Goal: Information Seeking & Learning: Learn about a topic

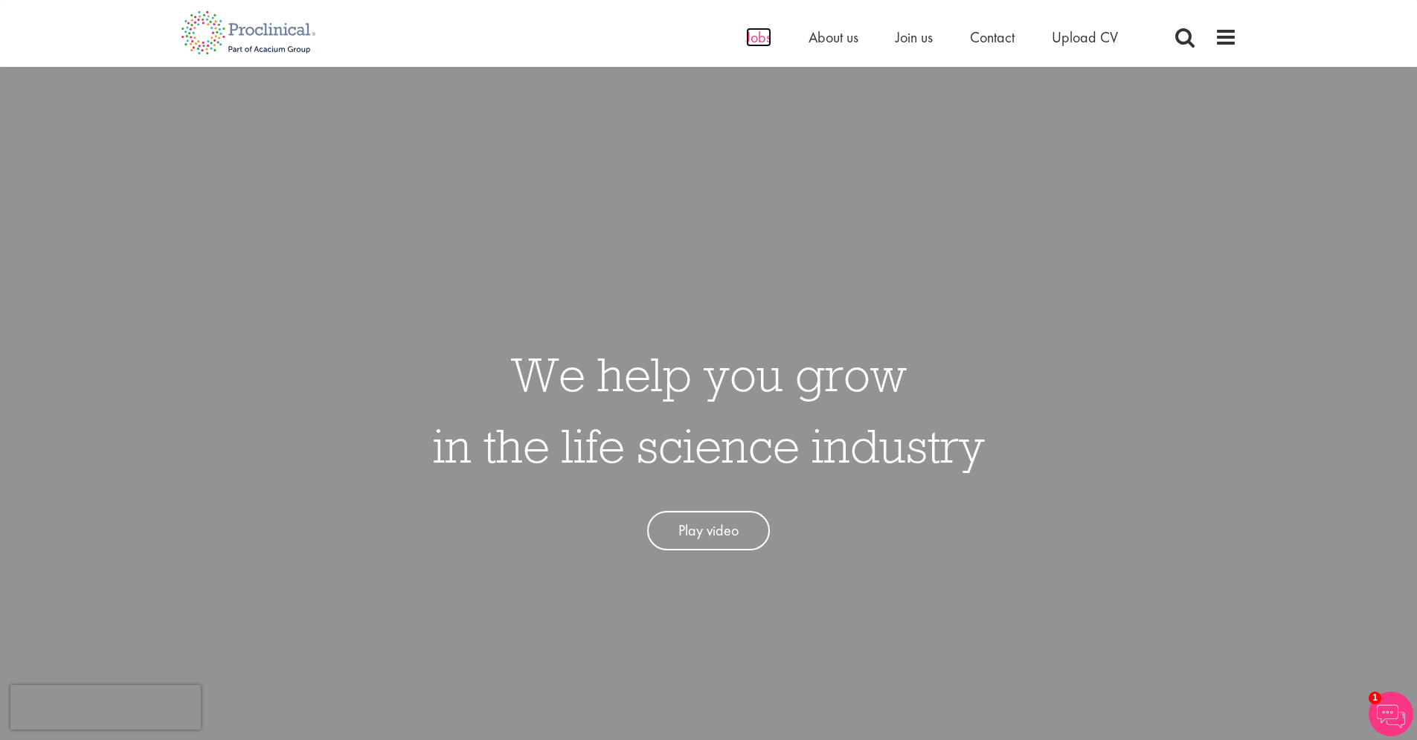
click at [760, 40] on span "Jobs" at bounding box center [758, 37] width 25 height 19
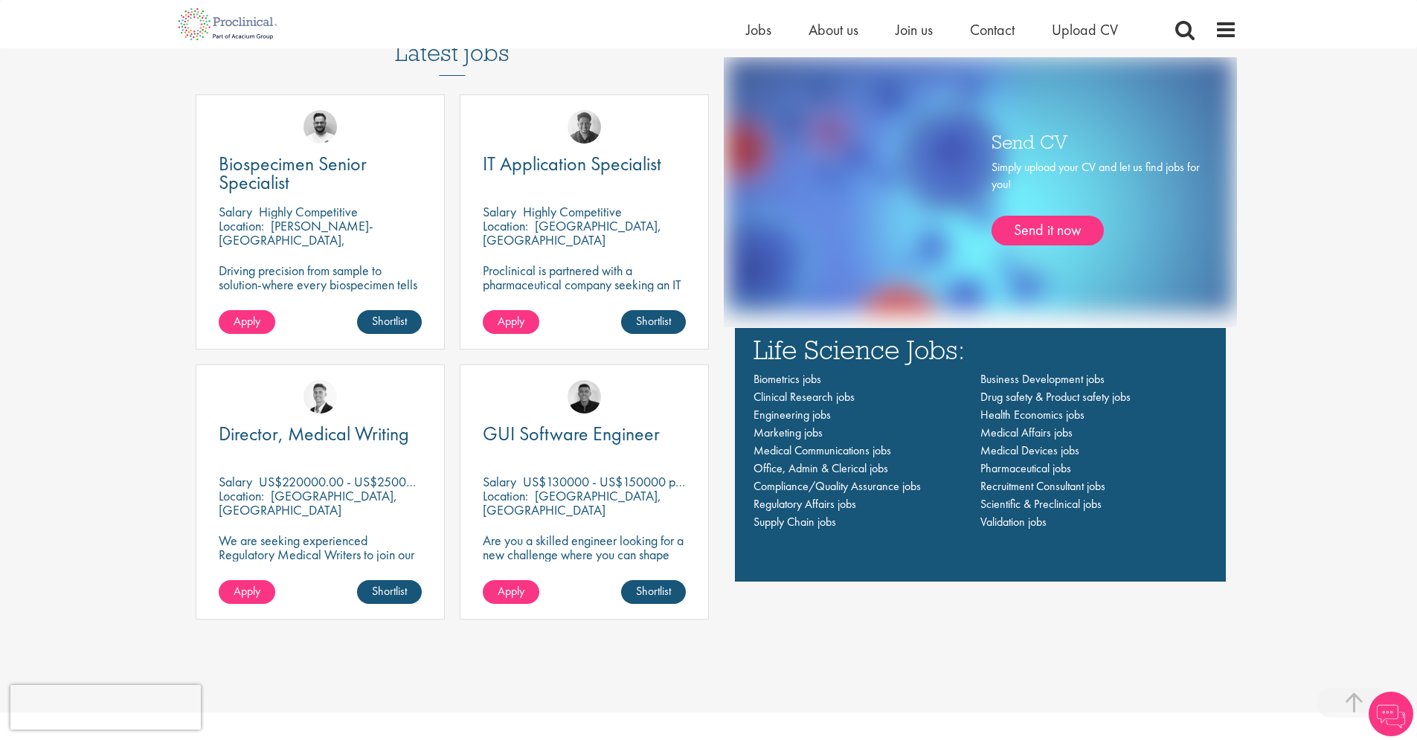
scroll to position [1088, 0]
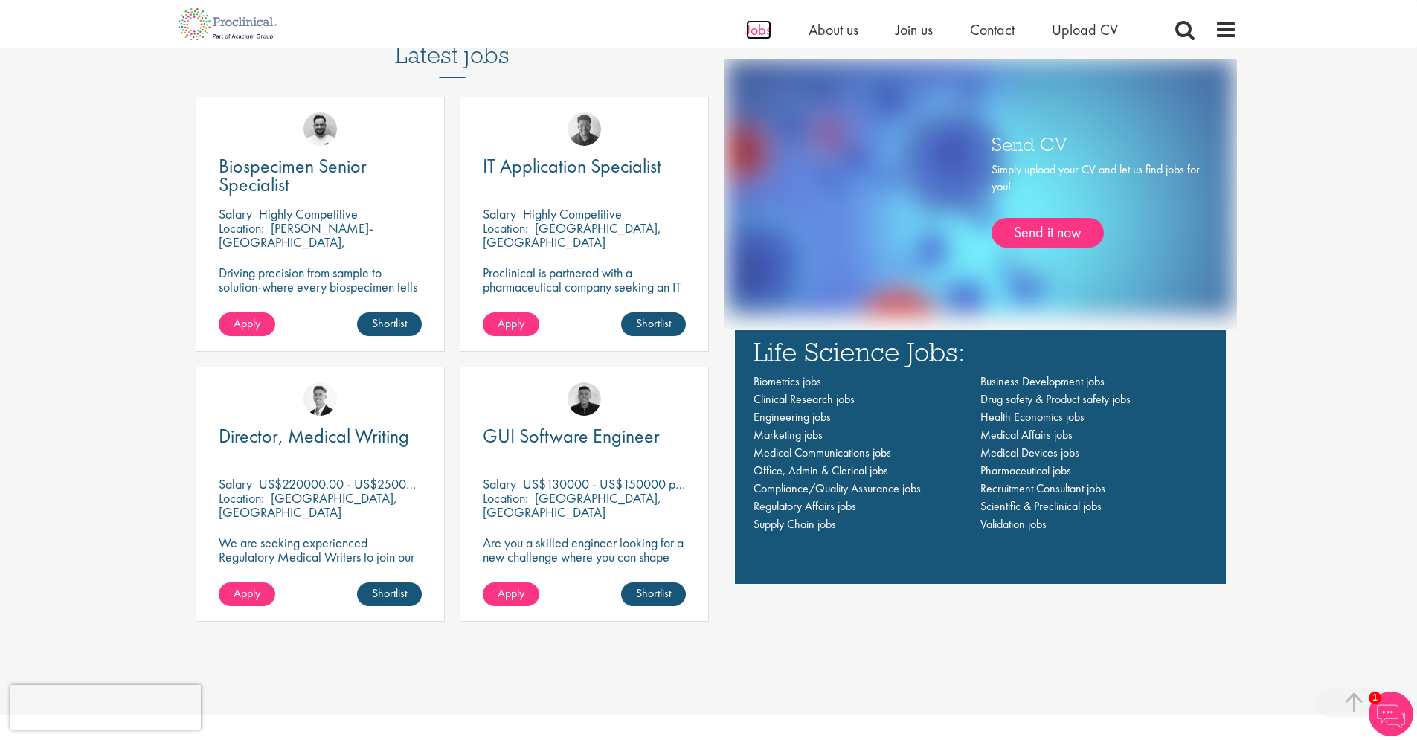
click at [750, 32] on span "Jobs" at bounding box center [758, 29] width 25 height 19
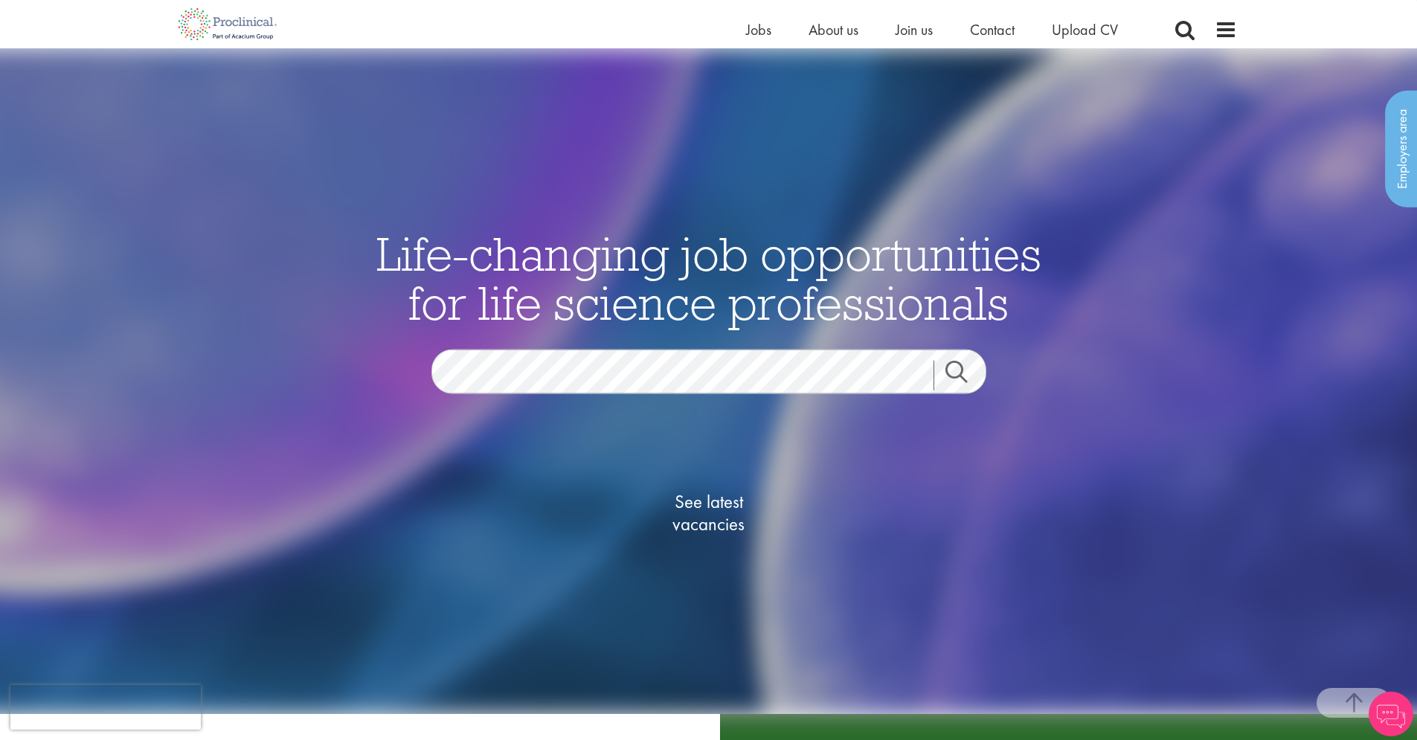
scroll to position [388, 0]
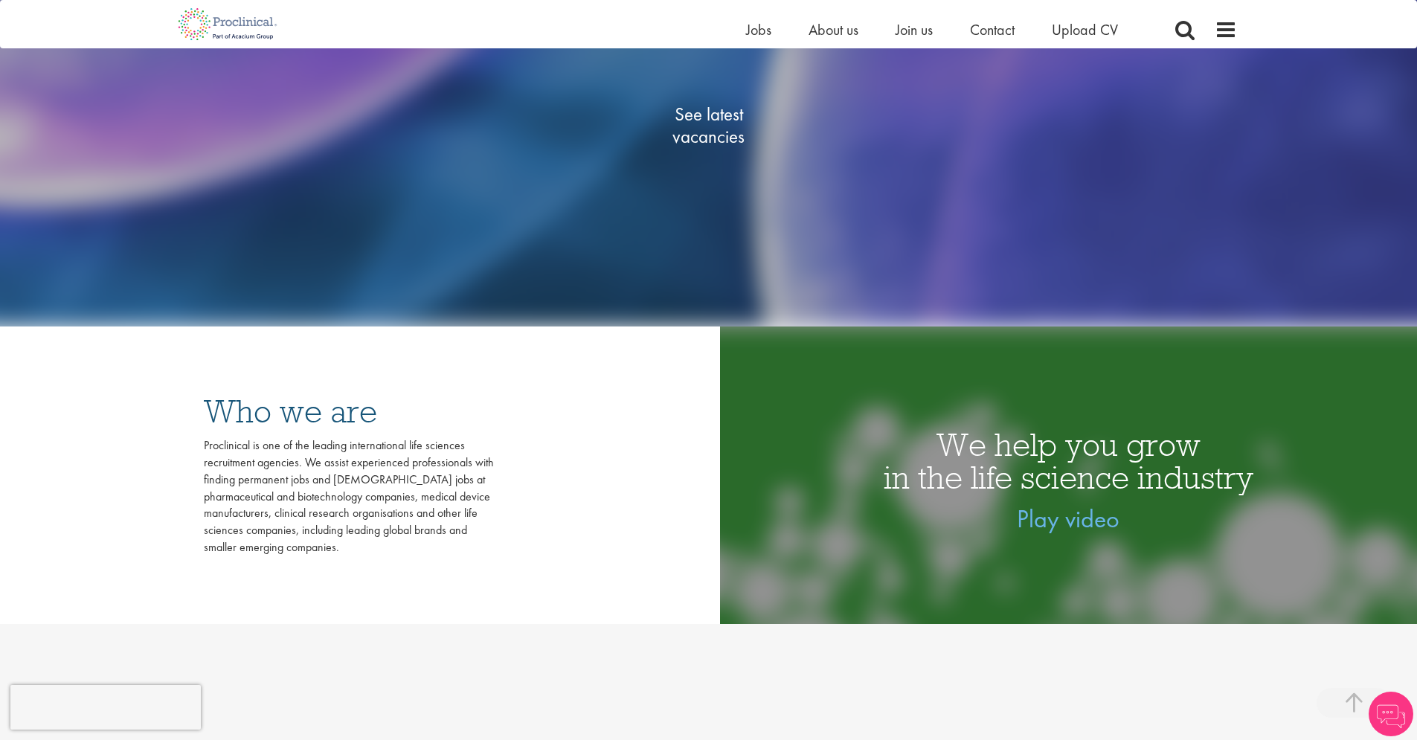
click at [736, 135] on span "See latest vacancies" at bounding box center [709, 125] width 149 height 45
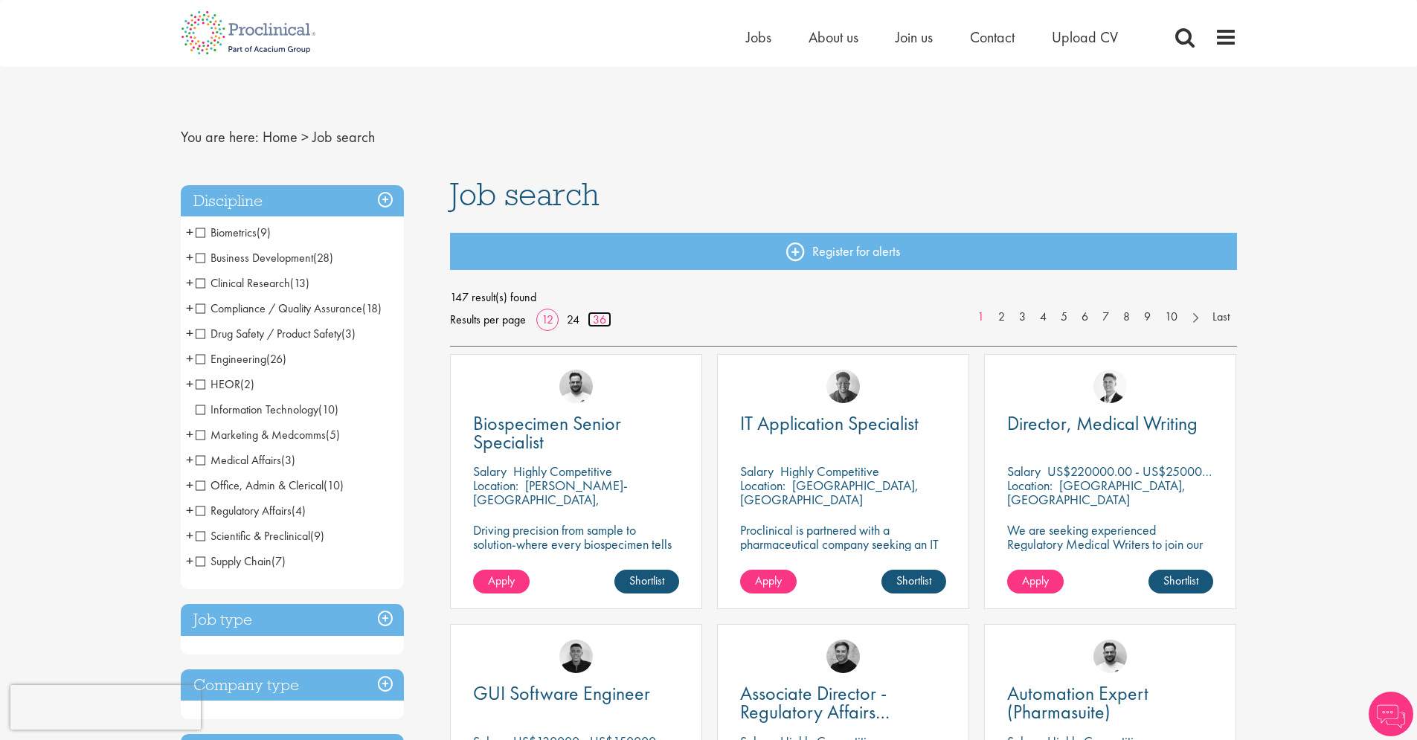
click at [594, 318] on link "36" at bounding box center [600, 320] width 24 height 16
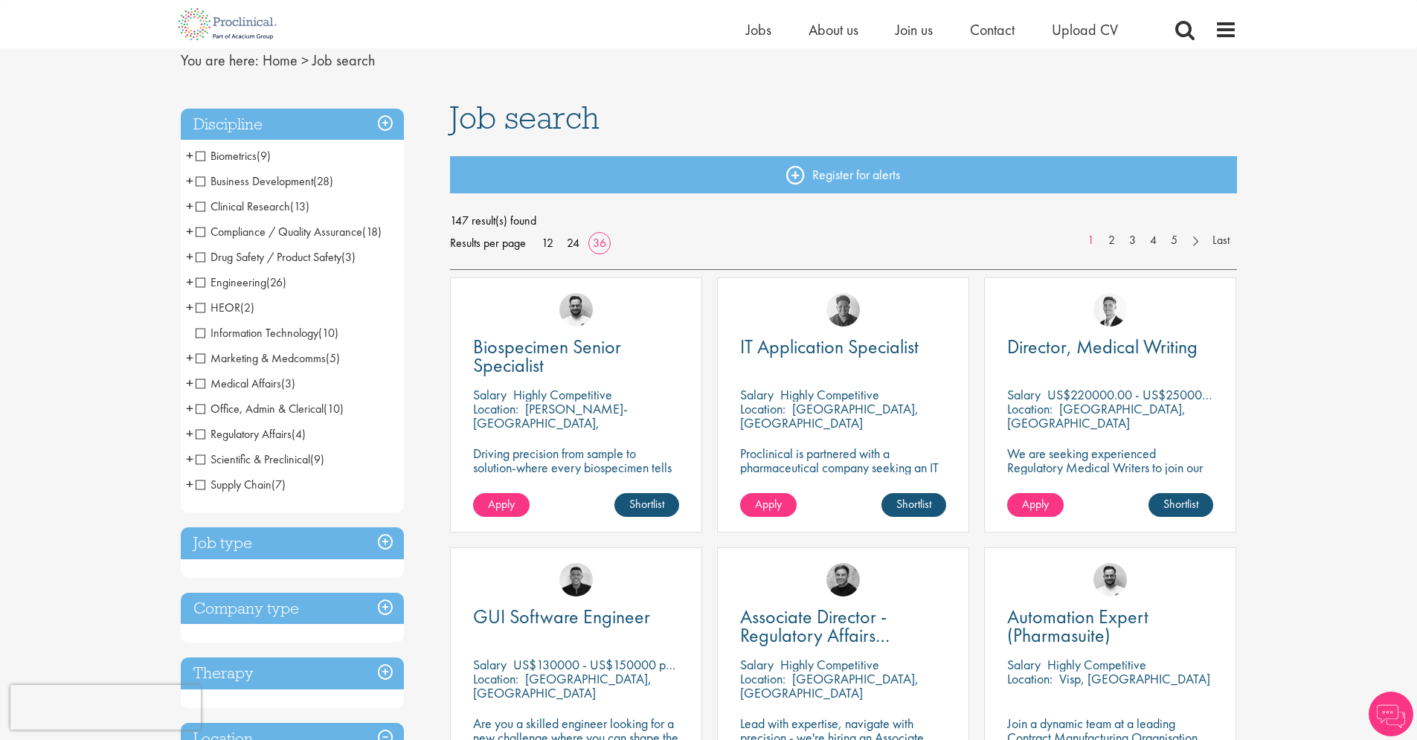
scroll to position [68, 0]
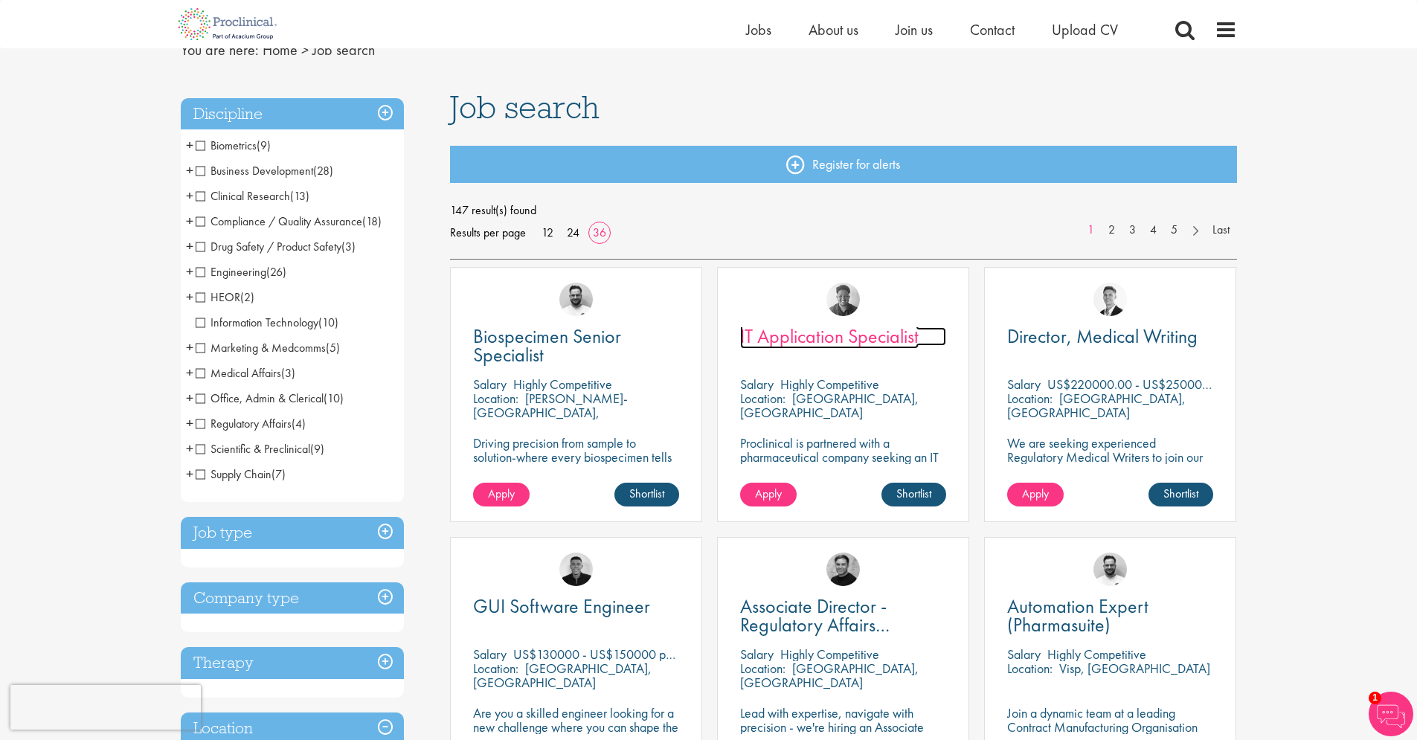
click at [844, 341] on span "IT Application Specialist" at bounding box center [829, 336] width 179 height 25
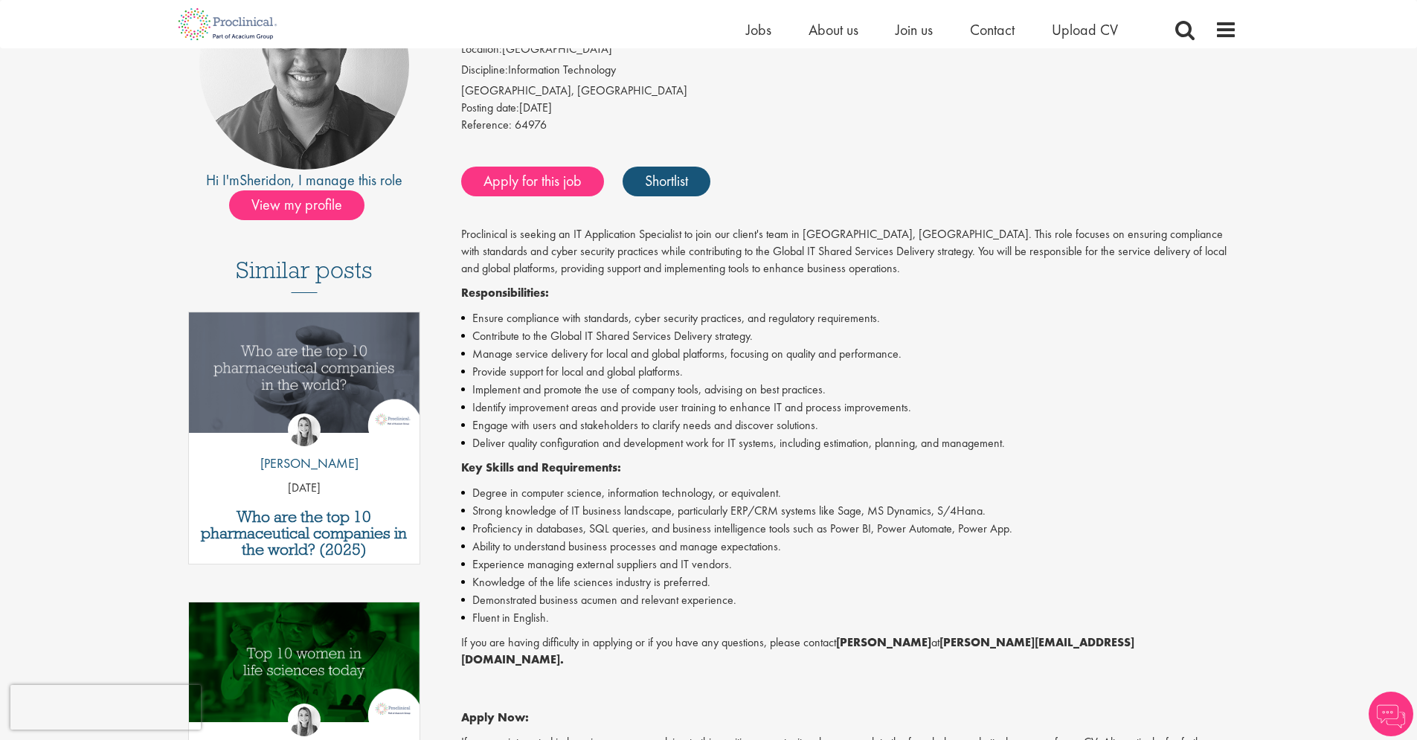
scroll to position [62, 0]
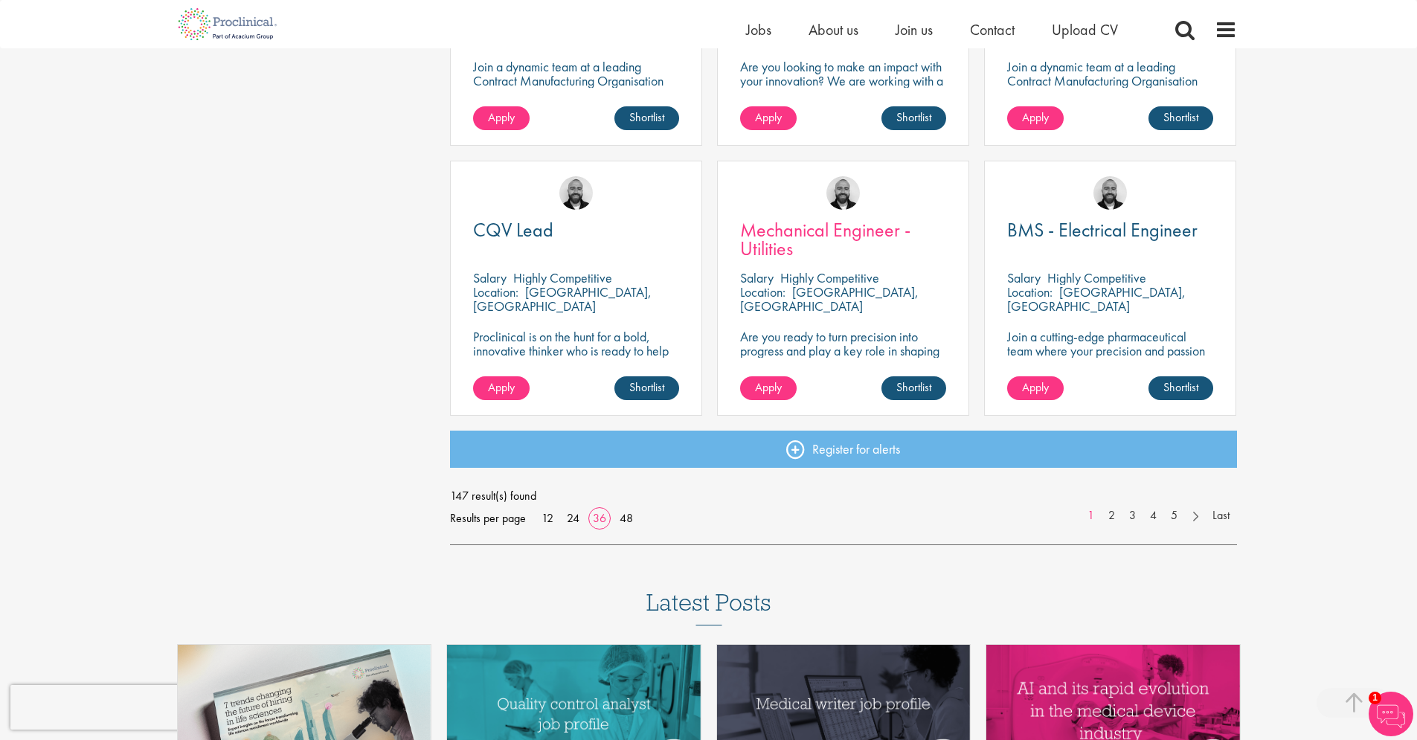
scroll to position [3314, 0]
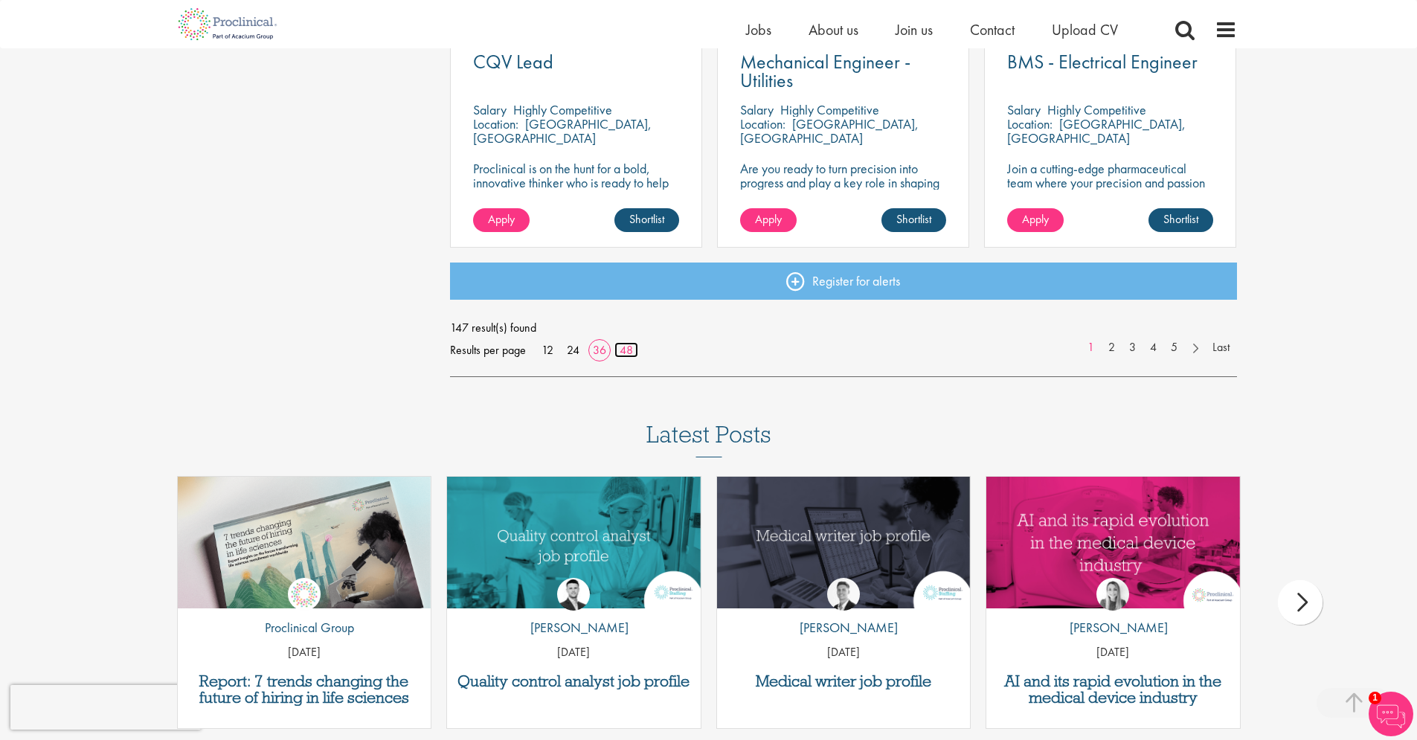
click at [624, 348] on link "48" at bounding box center [627, 350] width 24 height 16
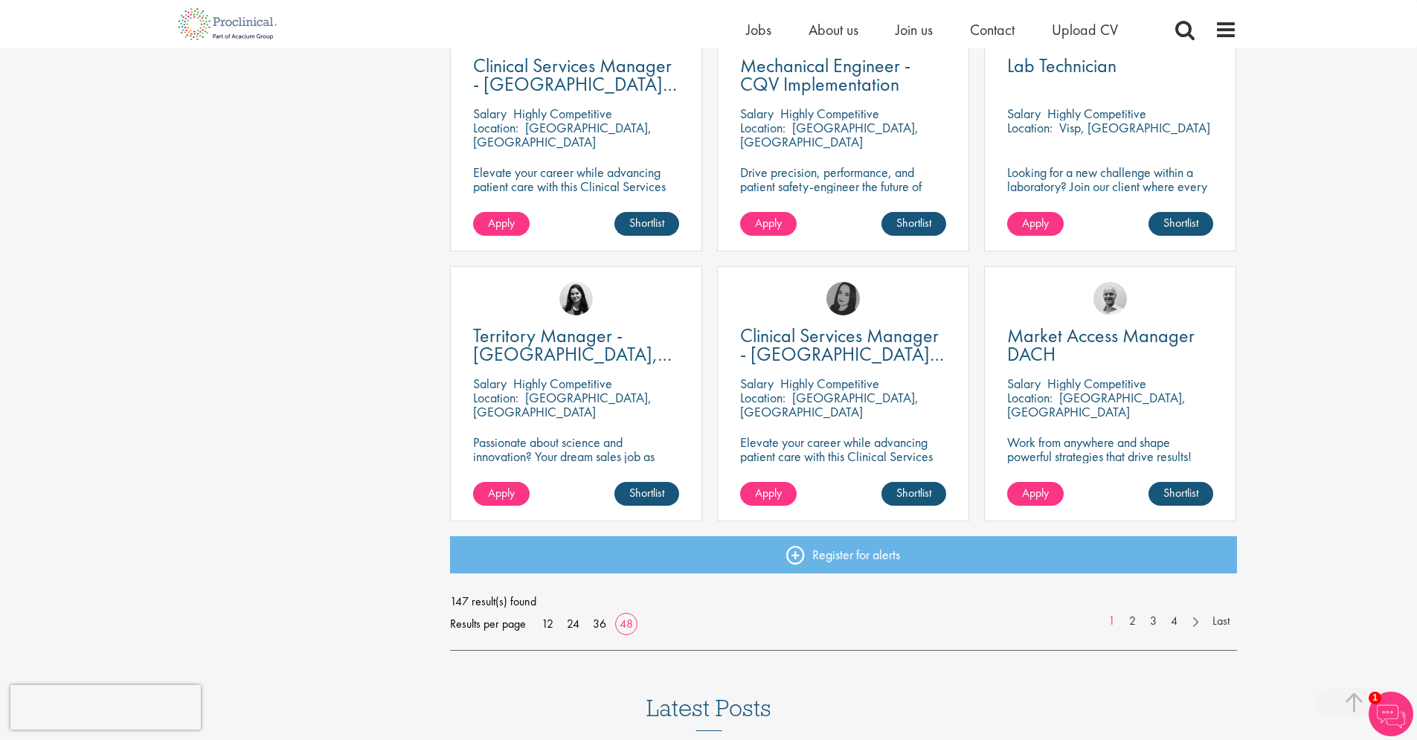
scroll to position [4121, 0]
click at [1127, 617] on link "2" at bounding box center [1133, 620] width 22 height 17
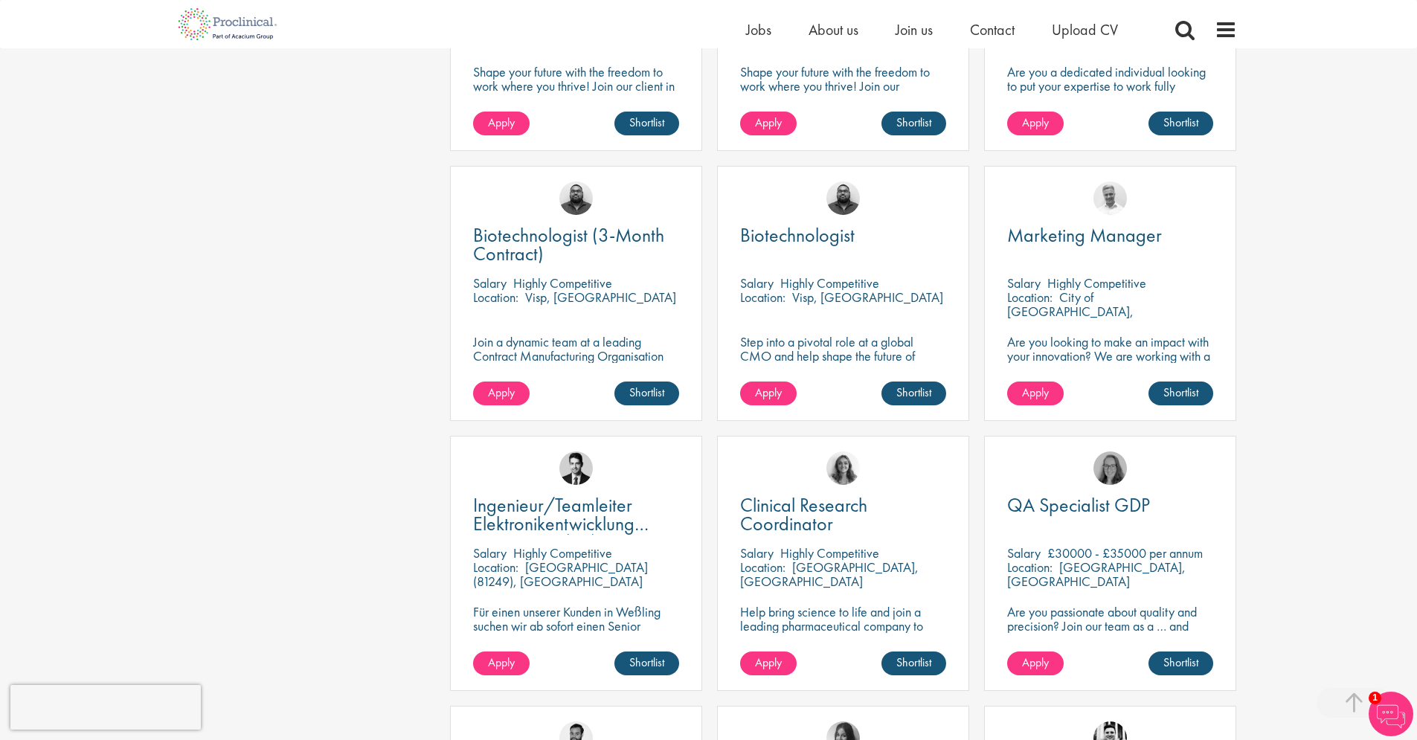
scroll to position [3192, 0]
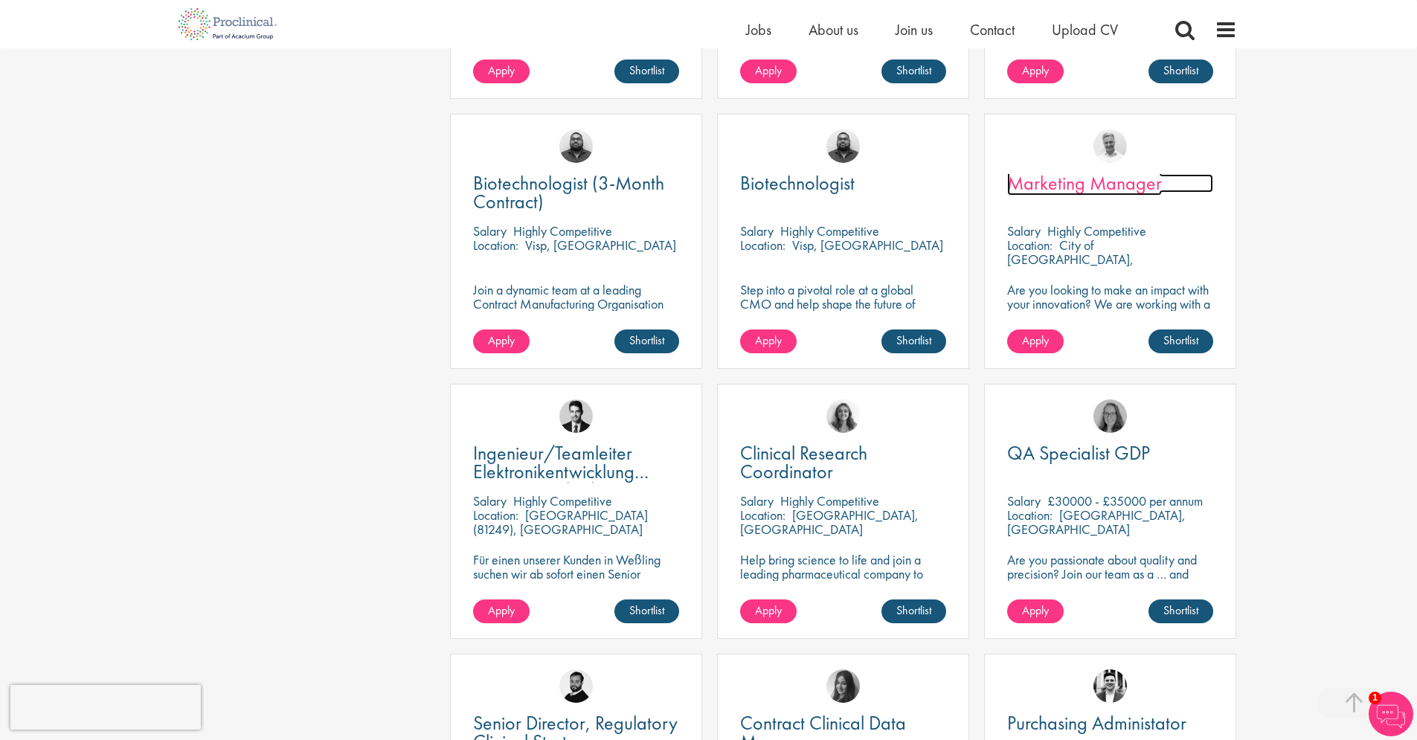
click at [1073, 183] on span "Marketing Manager" at bounding box center [1084, 182] width 155 height 25
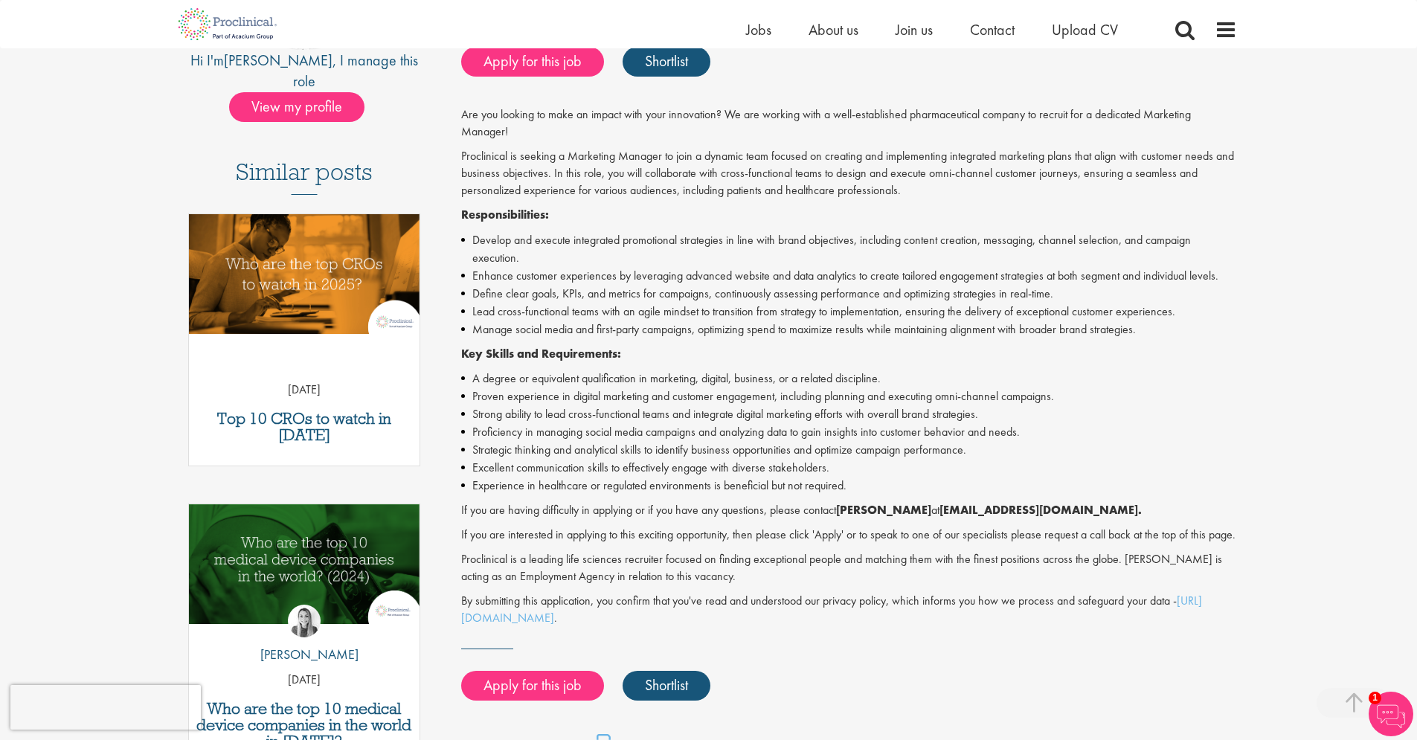
scroll to position [336, 0]
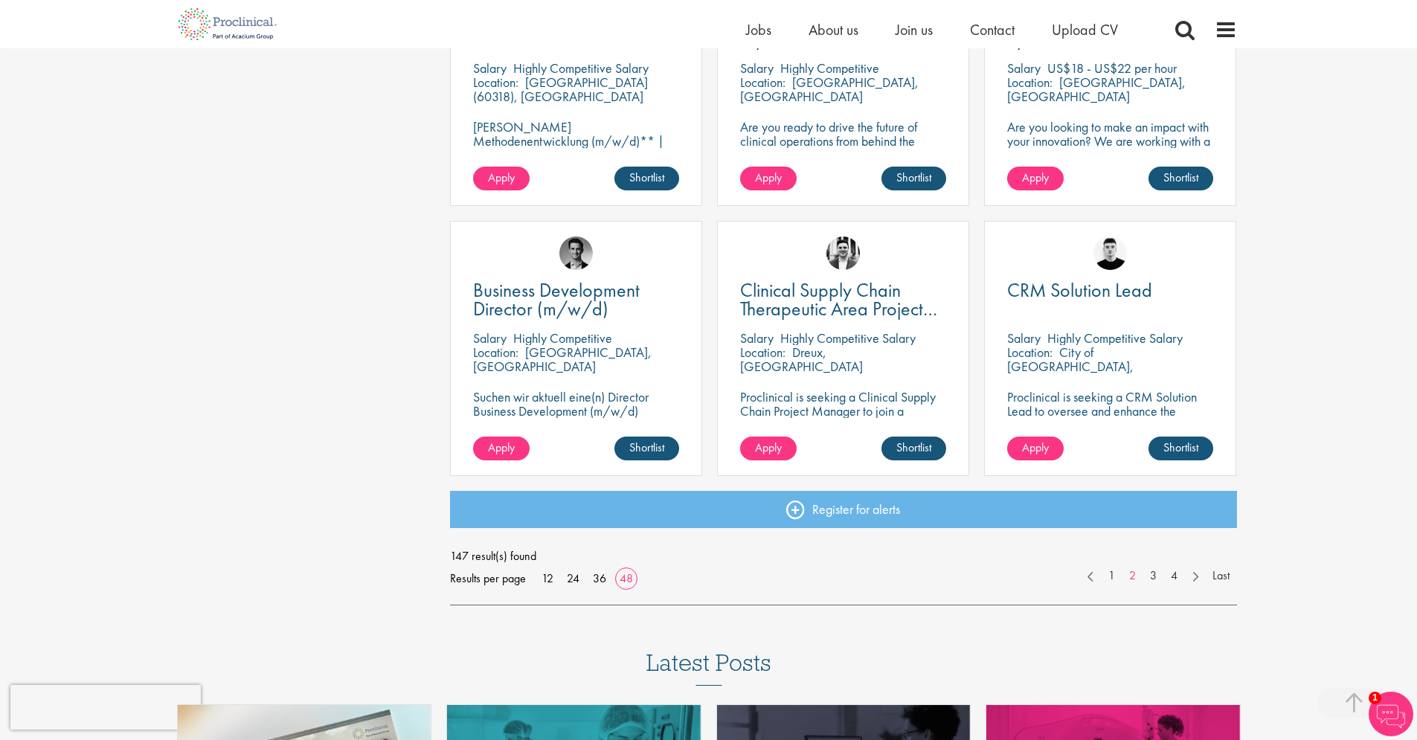
scroll to position [4176, 0]
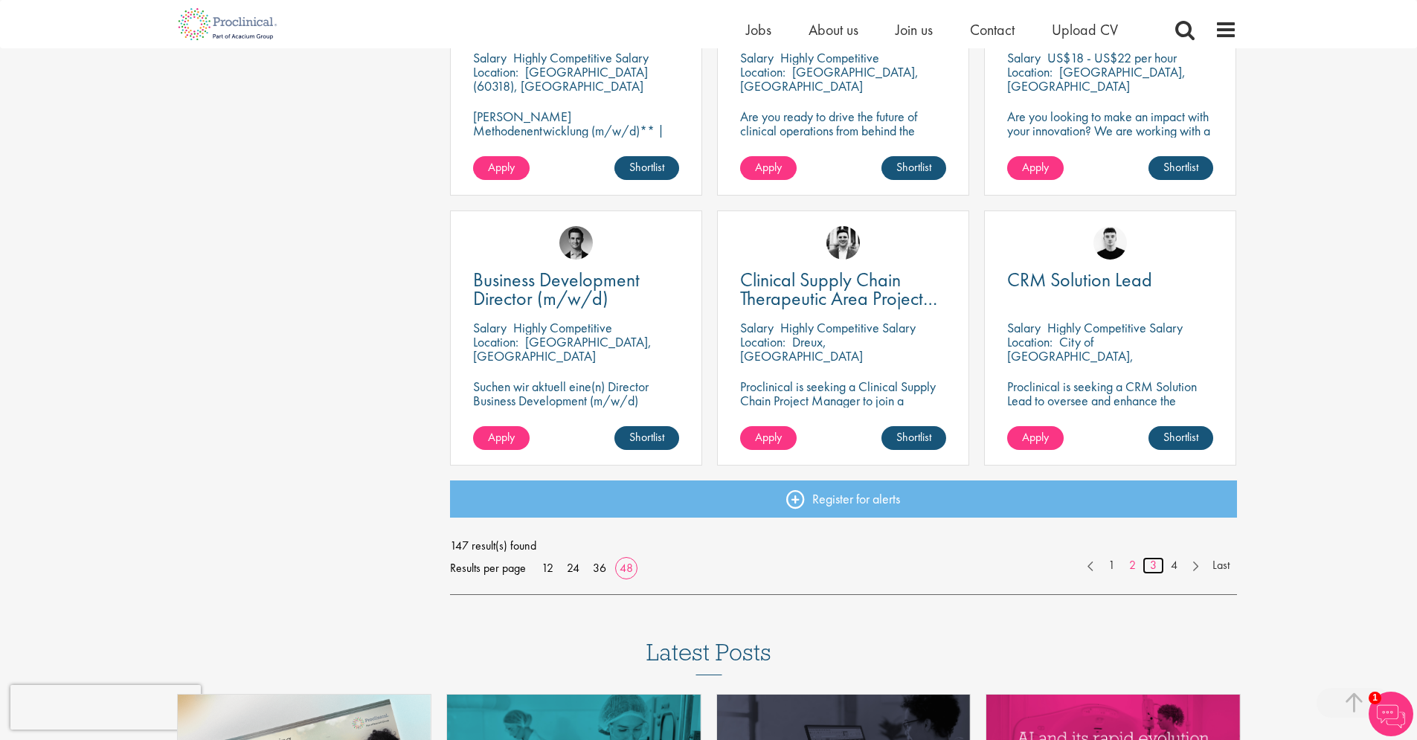
click at [1147, 566] on link "3" at bounding box center [1154, 565] width 22 height 17
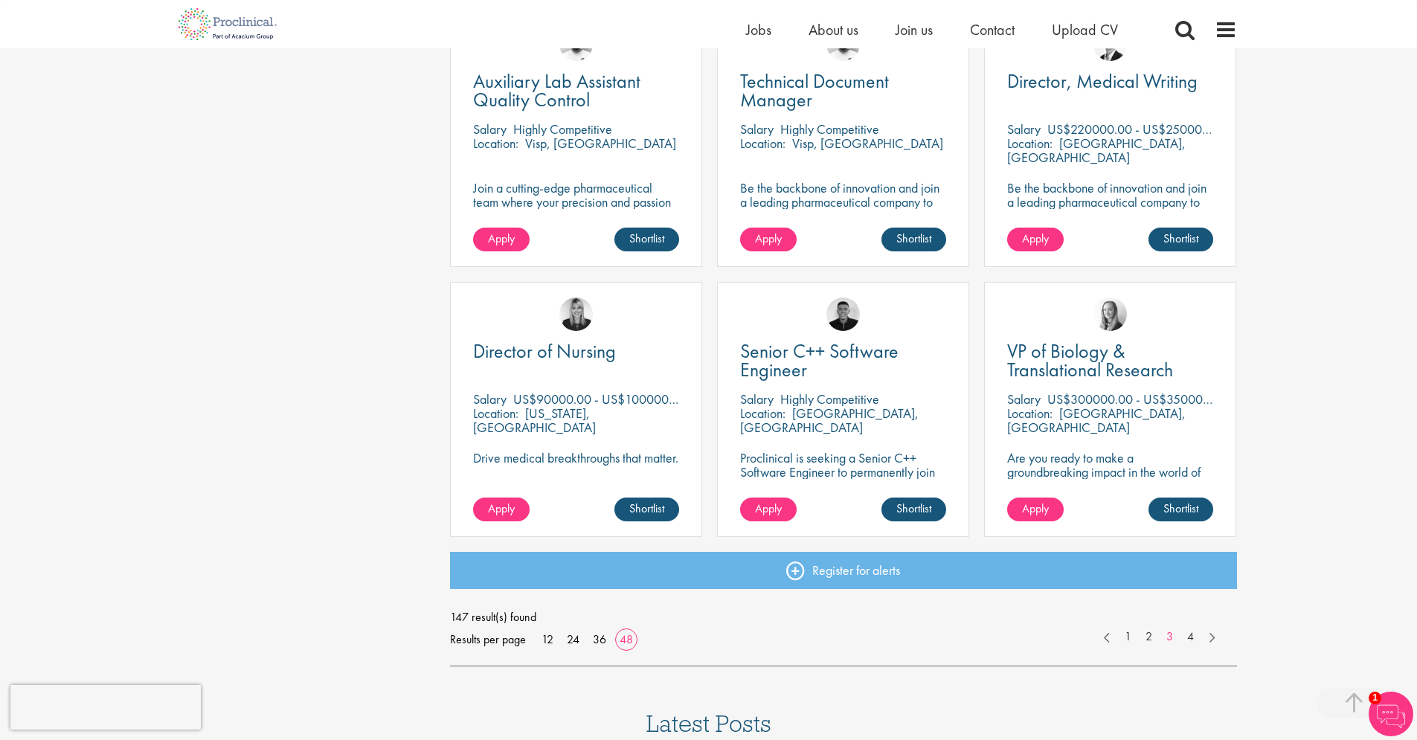
scroll to position [4111, 0]
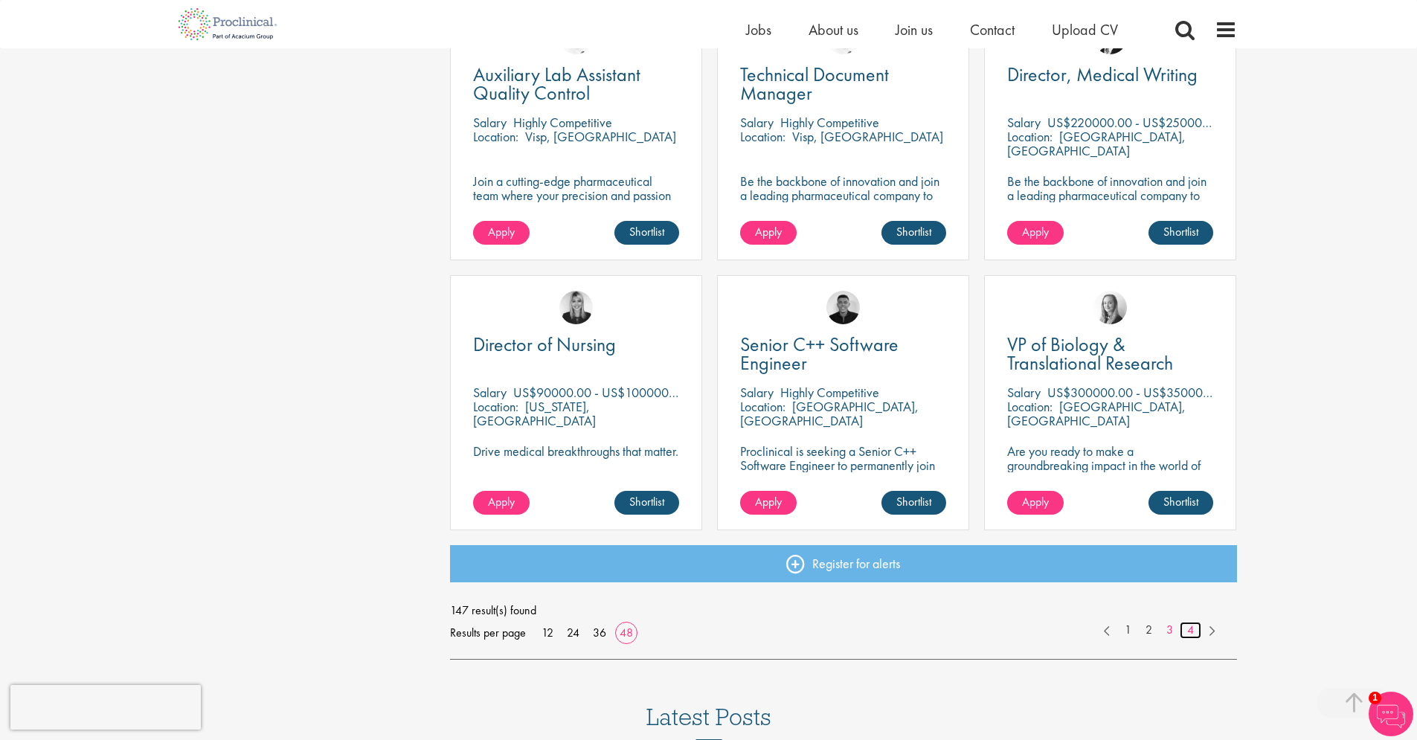
click at [1188, 626] on link "4" at bounding box center [1191, 630] width 22 height 17
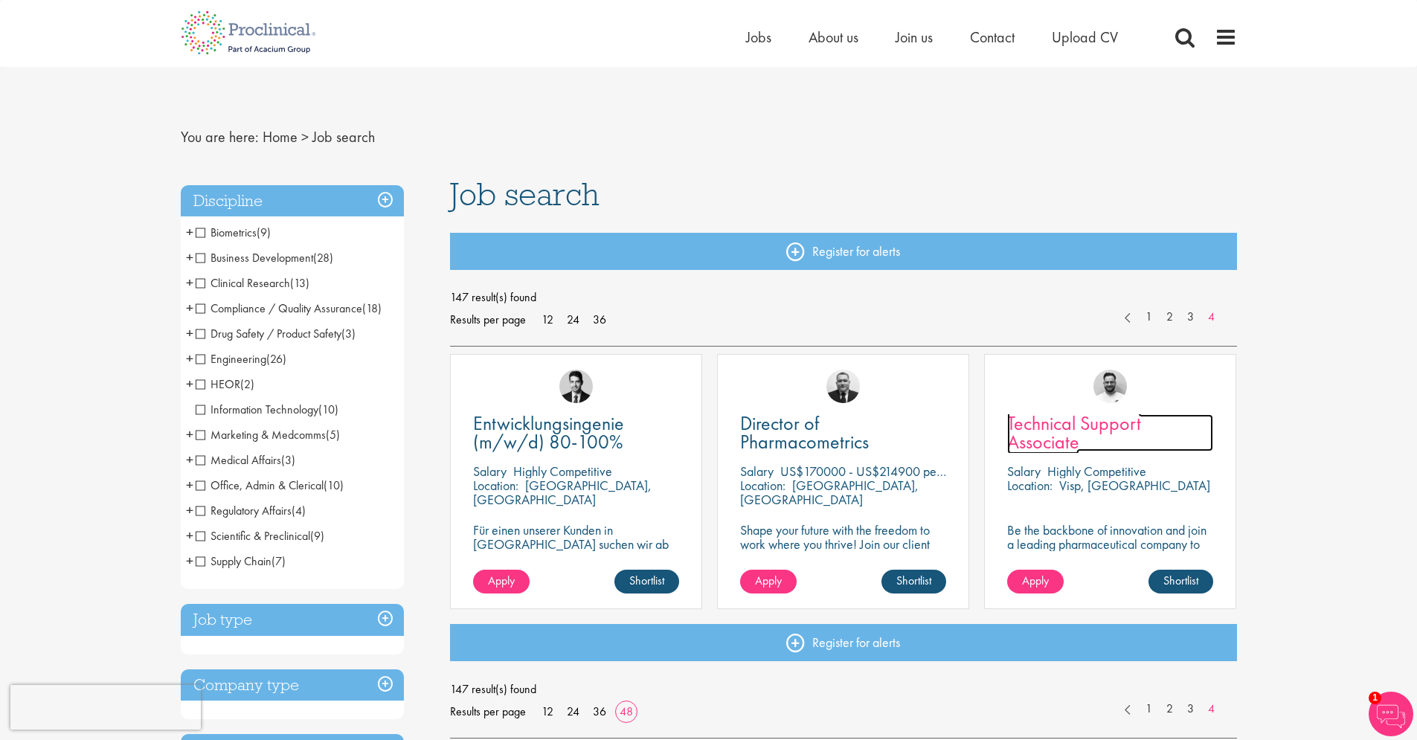
click at [1048, 428] on span "Technical Support Associate" at bounding box center [1074, 433] width 134 height 44
